Goal: Information Seeking & Learning: Learn about a topic

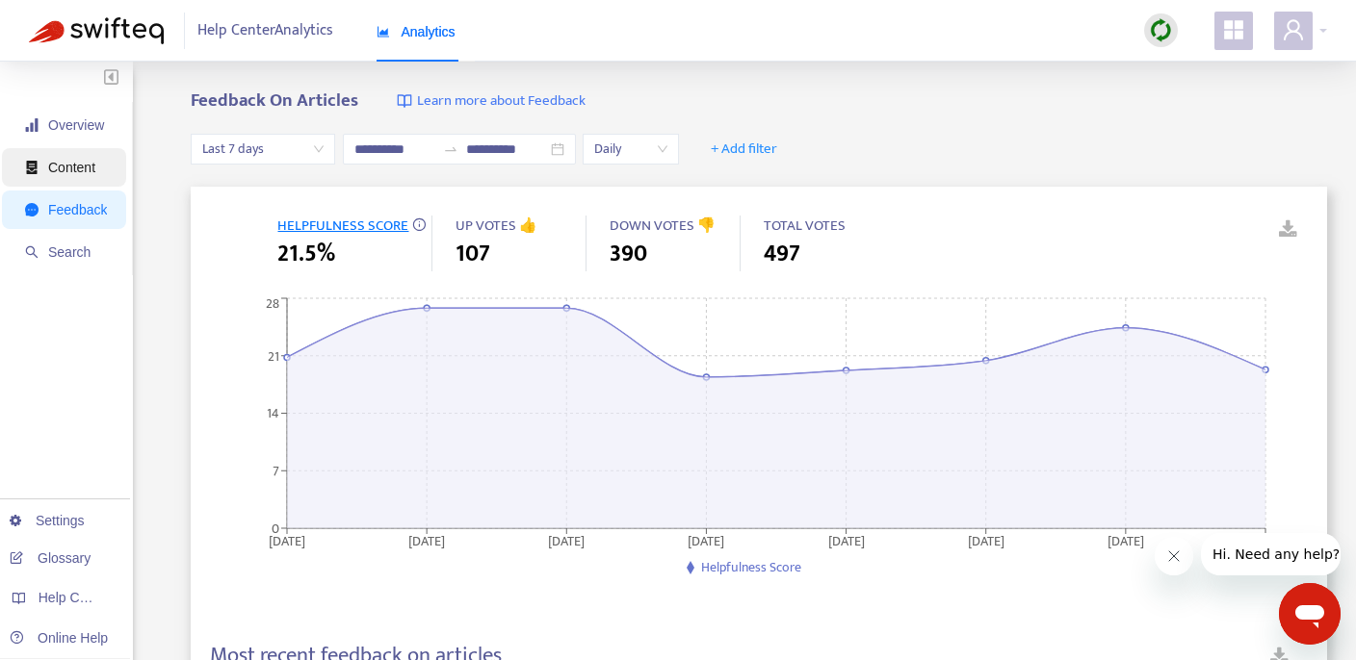
click at [69, 160] on span "Content" at bounding box center [71, 167] width 47 height 15
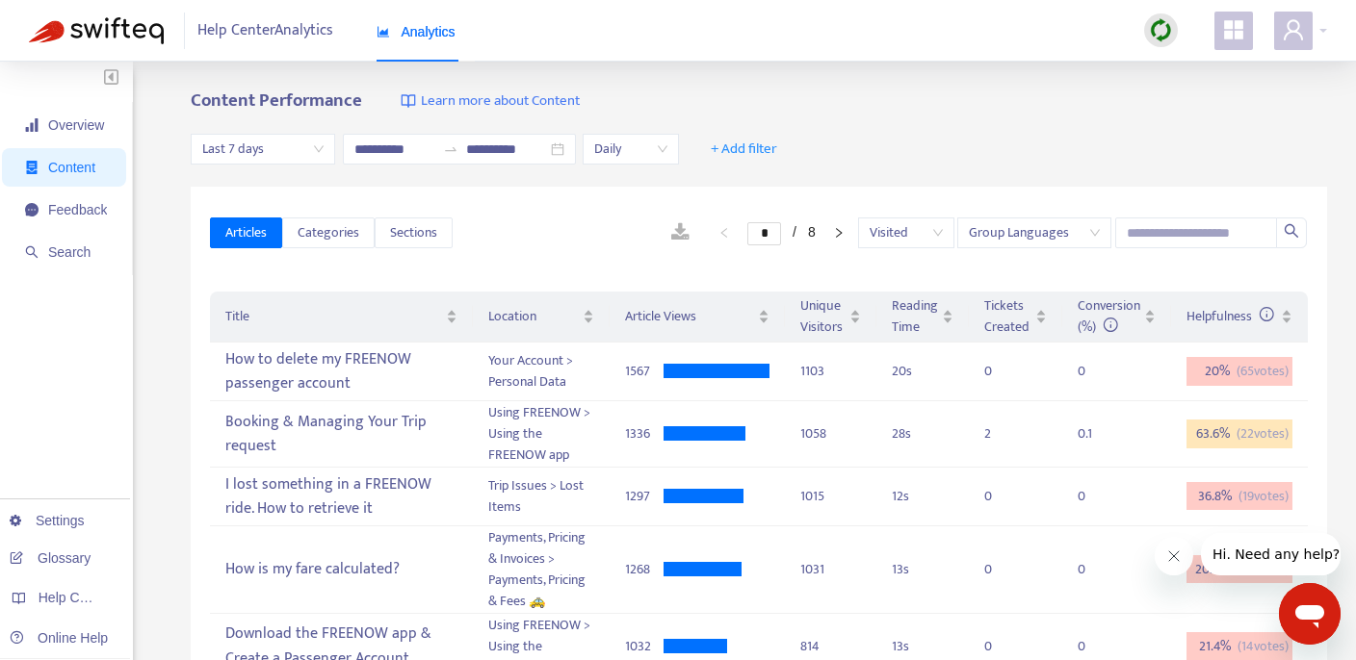
click at [291, 32] on span "Help Center Analytics" at bounding box center [265, 31] width 136 height 37
click at [268, 41] on span "Help Center Analytics" at bounding box center [265, 31] width 136 height 37
click at [432, 37] on span "Analytics" at bounding box center [415, 31] width 79 height 15
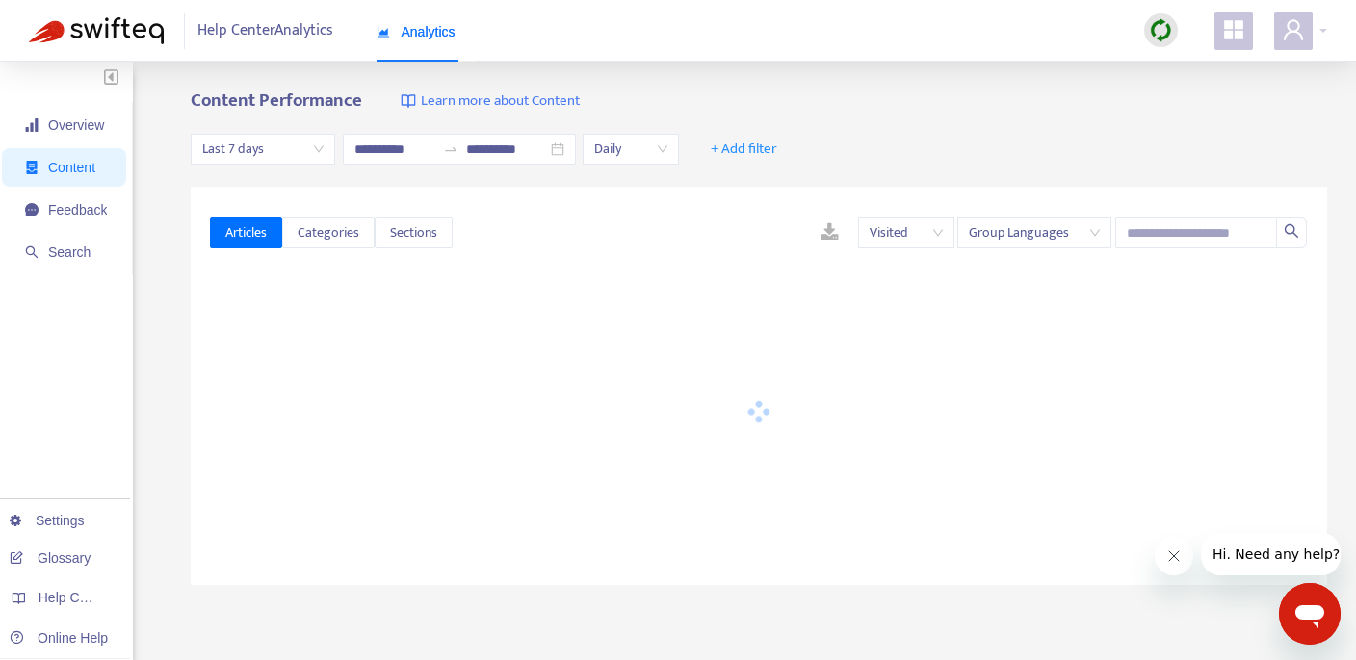
type input "**********"
click at [84, 137] on span "Overview" at bounding box center [66, 125] width 82 height 39
